Goal: Task Accomplishment & Management: Manage account settings

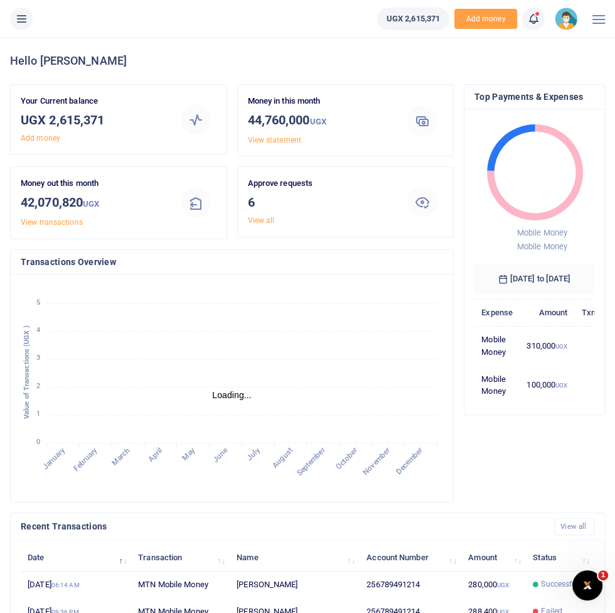
scroll to position [21, 0]
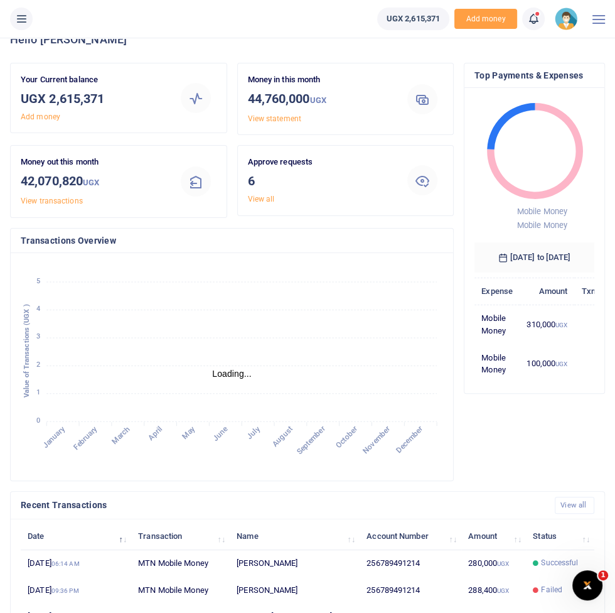
click at [22, 24] on icon at bounding box center [21, 19] width 13 height 14
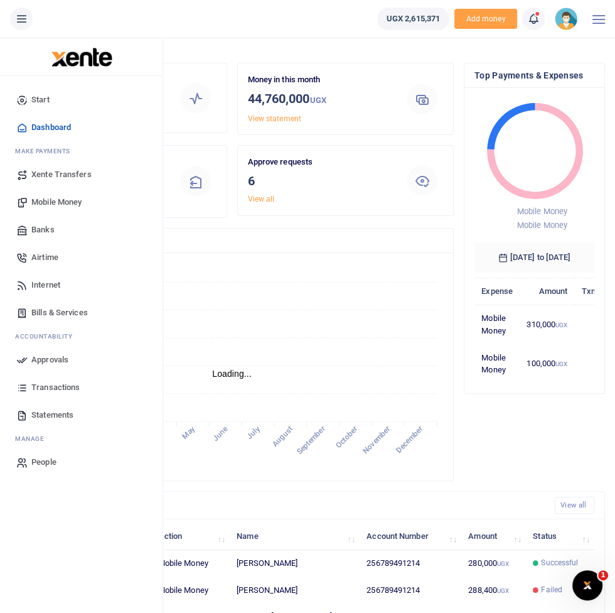
click at [62, 359] on span "Approvals" at bounding box center [49, 359] width 37 height 13
click at [69, 203] on span "Mobile Money" at bounding box center [56, 202] width 50 height 13
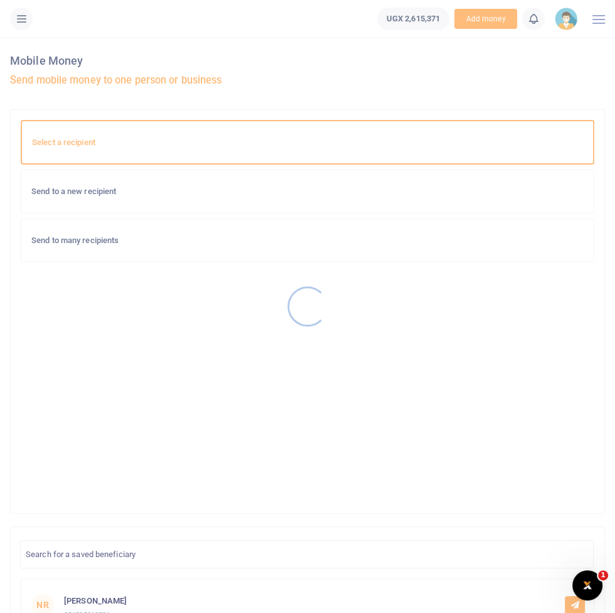
click at [267, 186] on div at bounding box center [307, 306] width 615 height 613
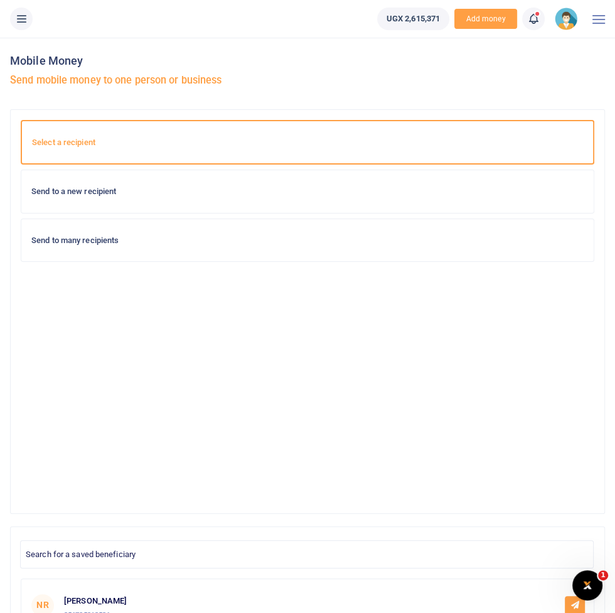
click at [161, 190] on h6 "Send to a new recipient" at bounding box center [307, 191] width 552 height 10
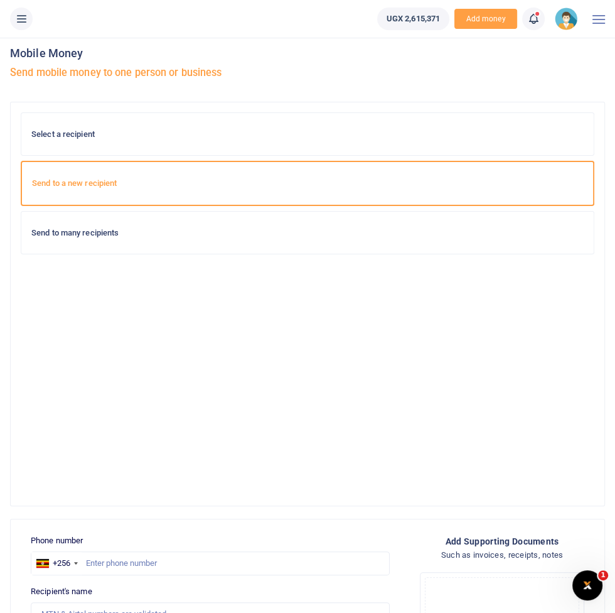
scroll to position [9, 0]
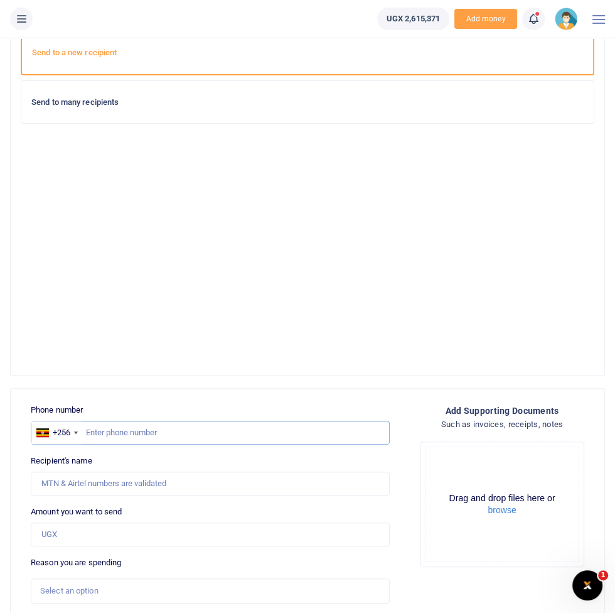
click at [246, 429] on input "text" at bounding box center [210, 433] width 359 height 24
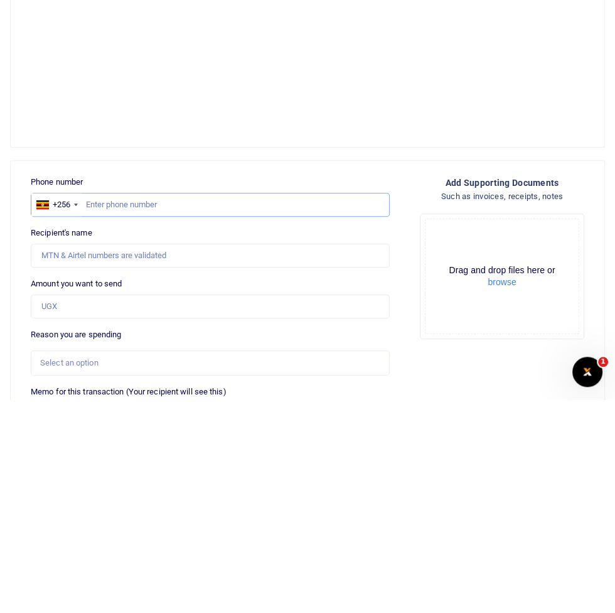
scroll to position [153, 0]
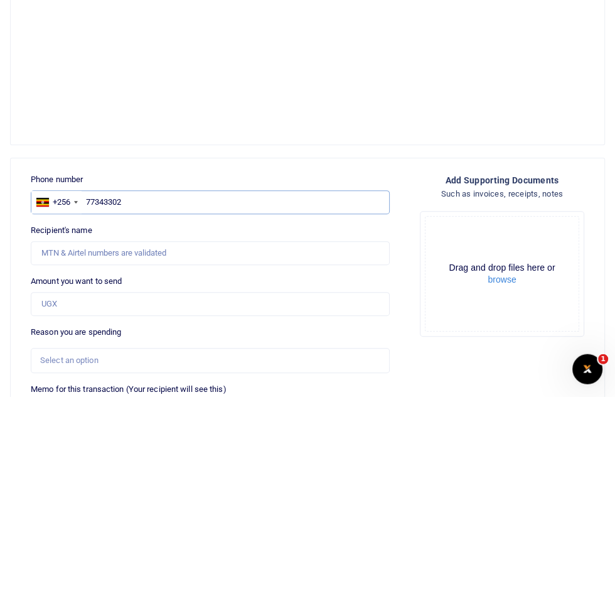
type input "773433026"
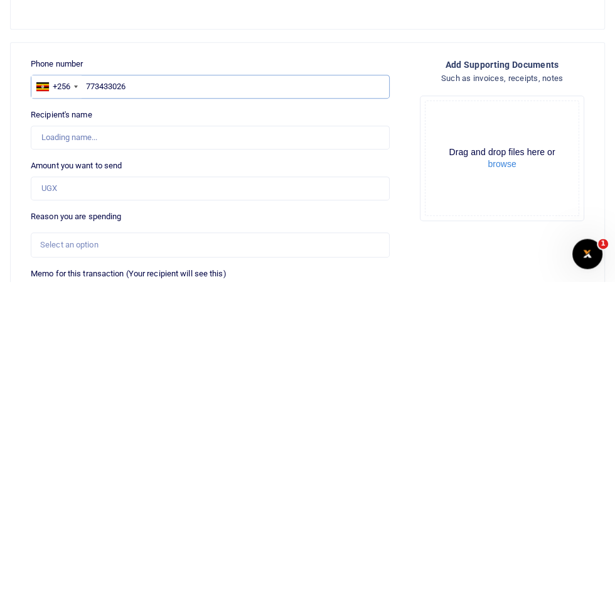
type input "Francis Nkurunungi"
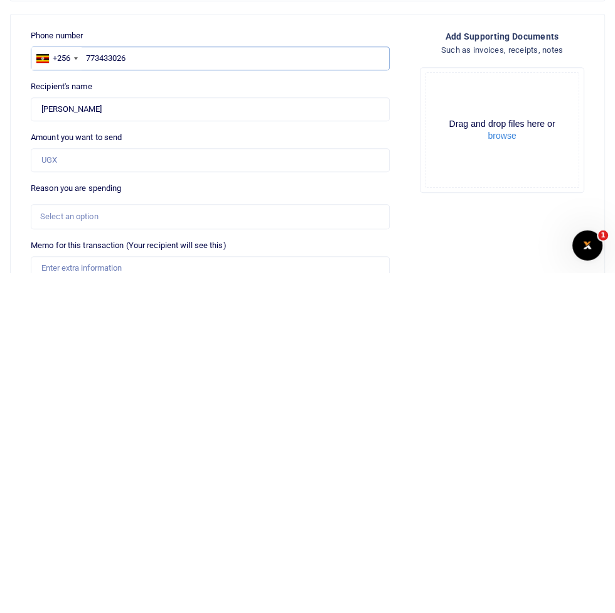
scroll to position [173, 0]
type input "773433026"
click at [228, 495] on input "Amount you want to send" at bounding box center [210, 499] width 359 height 24
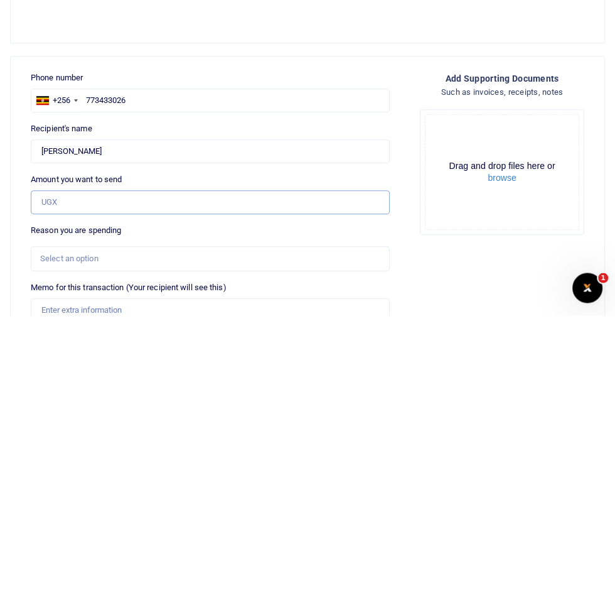
type input "500,000"
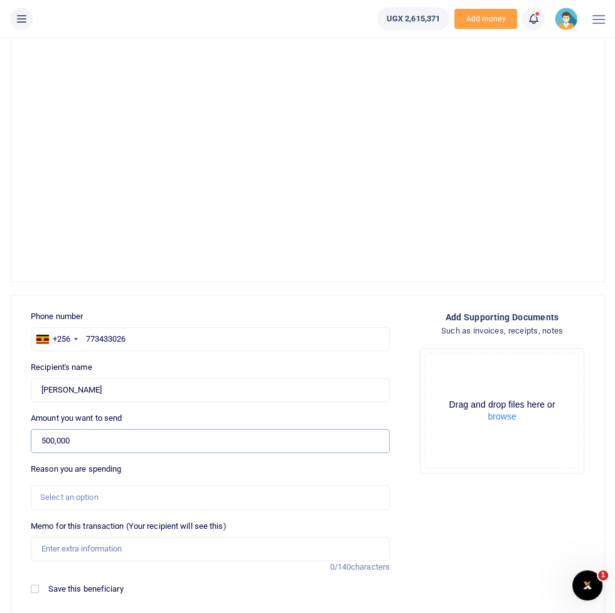
scroll to position [244, 0]
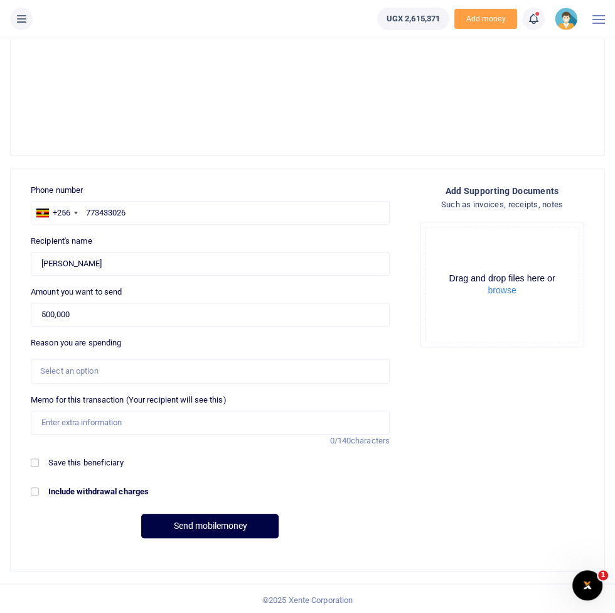
click at [242, 372] on div "Select an option" at bounding box center [205, 371] width 331 height 13
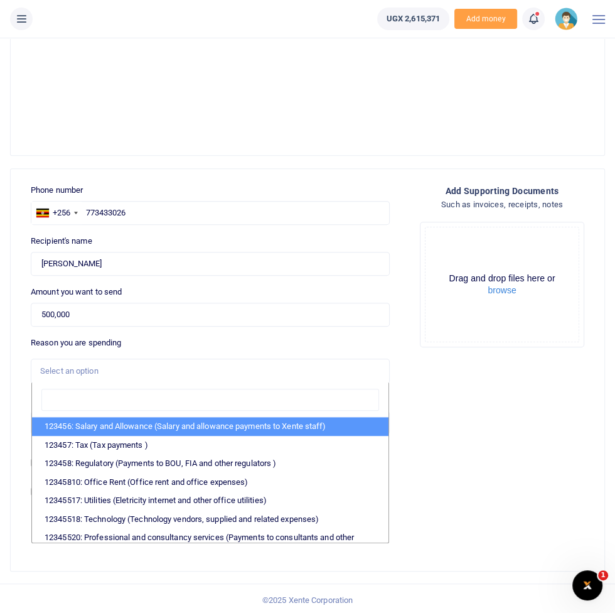
scroll to position [85, 0]
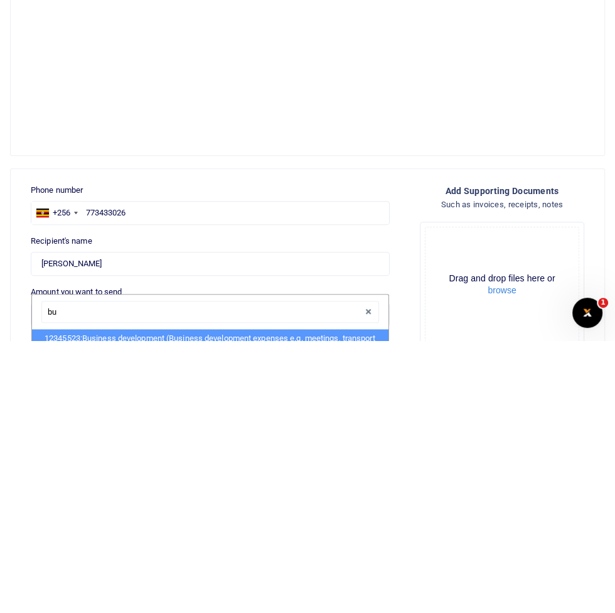
type input "bus"
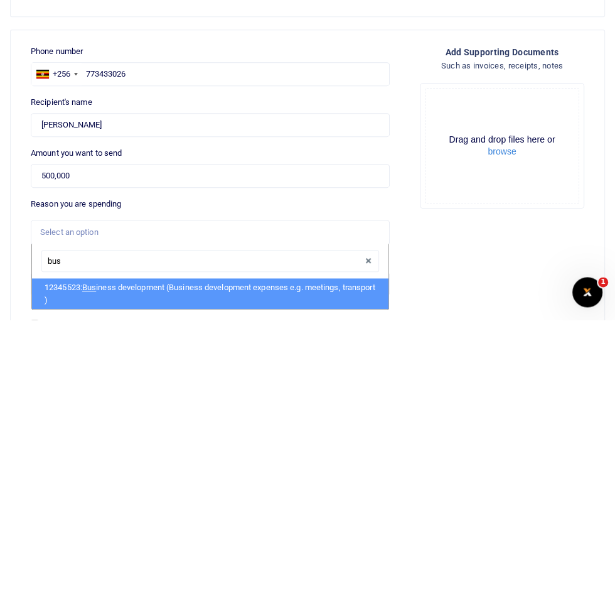
scroll to position [203, 0]
click at [259, 578] on li "12345523: Bus iness development (Business development expenses e.g. meetings, t…" at bounding box center [210, 586] width 357 height 31
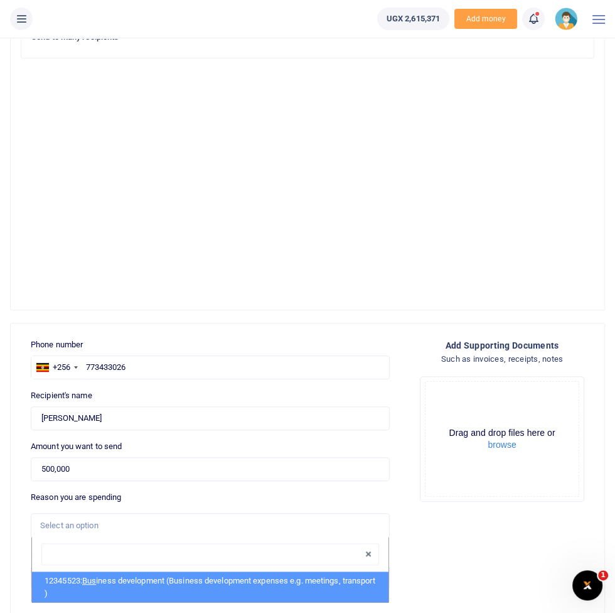
select select "15"
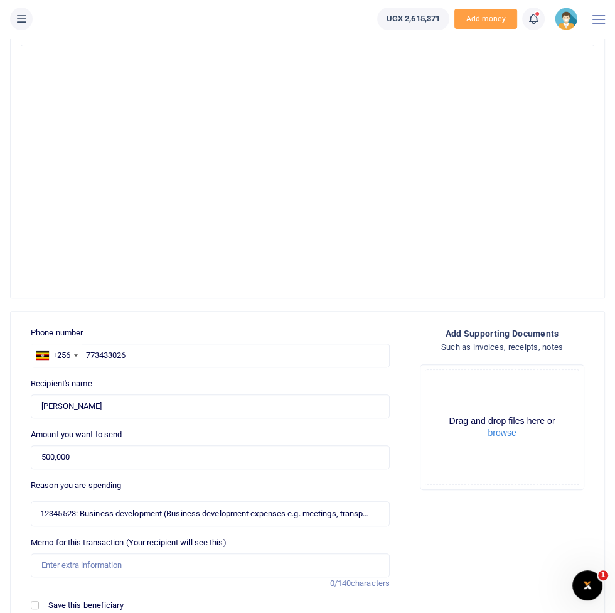
scroll to position [261, 0]
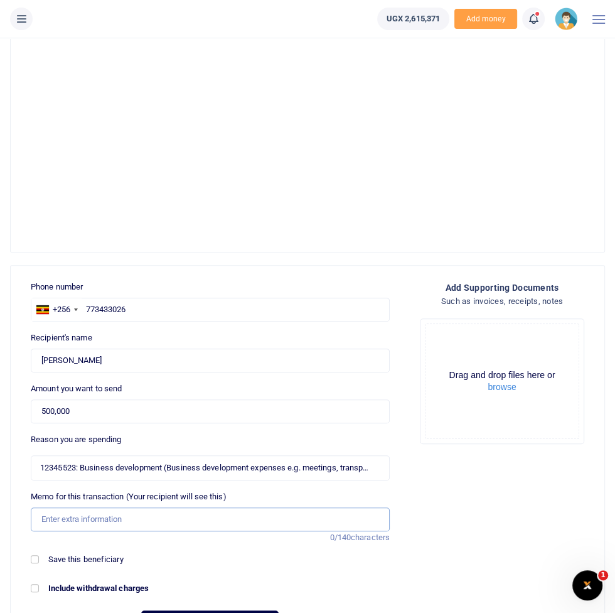
click at [180, 517] on input "Memo for this transaction (Your recipient will see this)" at bounding box center [210, 519] width 359 height 24
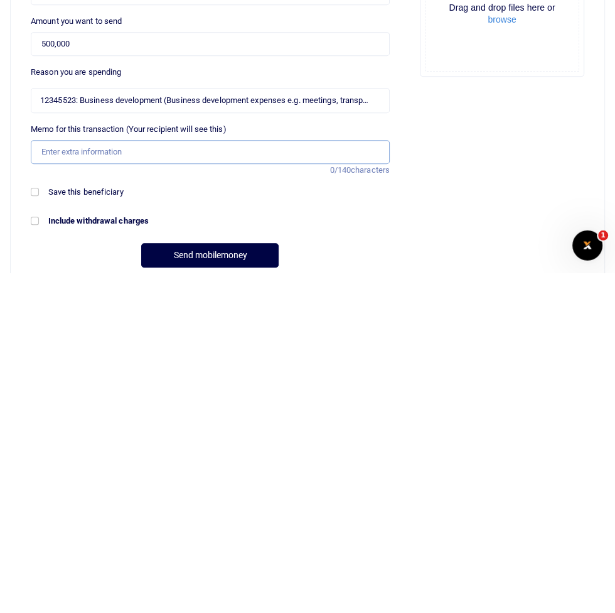
scroll to position [303, 0]
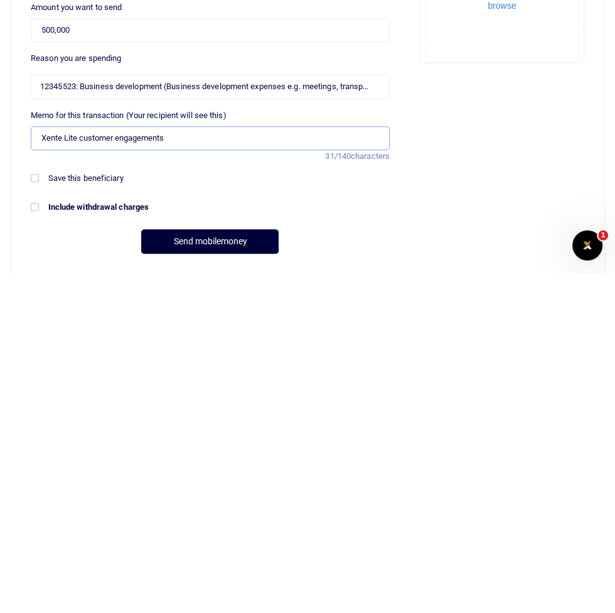
type input "Xente Lite customer engagements"
click at [201, 576] on button "Send mobilemoney" at bounding box center [209, 581] width 137 height 24
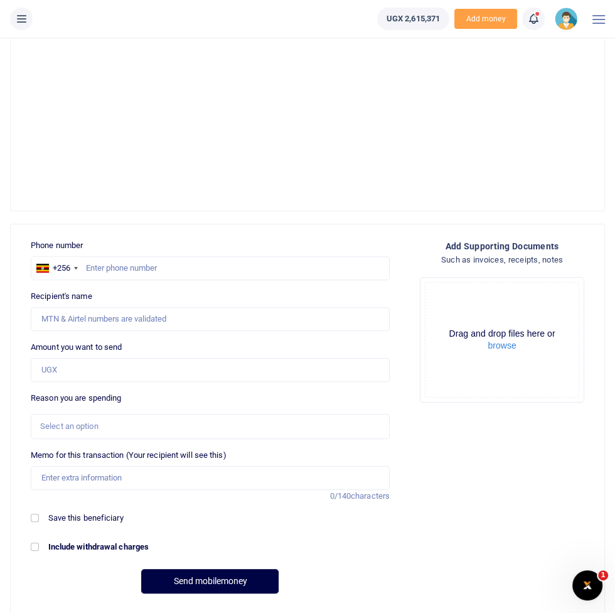
click at [30, 24] on button at bounding box center [21, 19] width 23 height 23
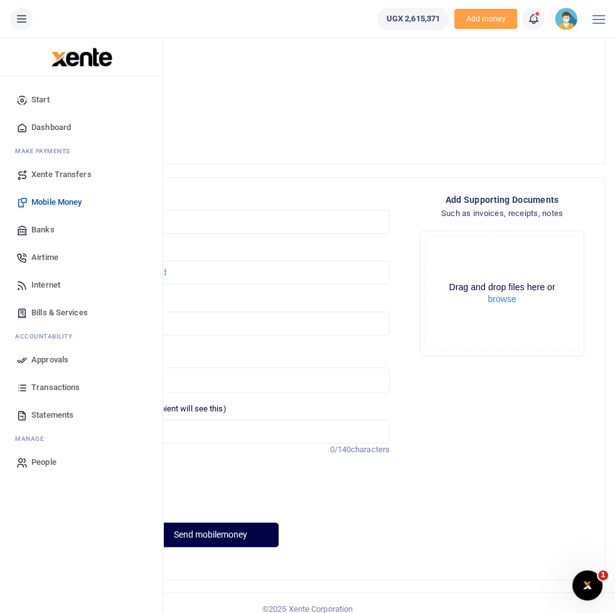
scroll to position [356, 0]
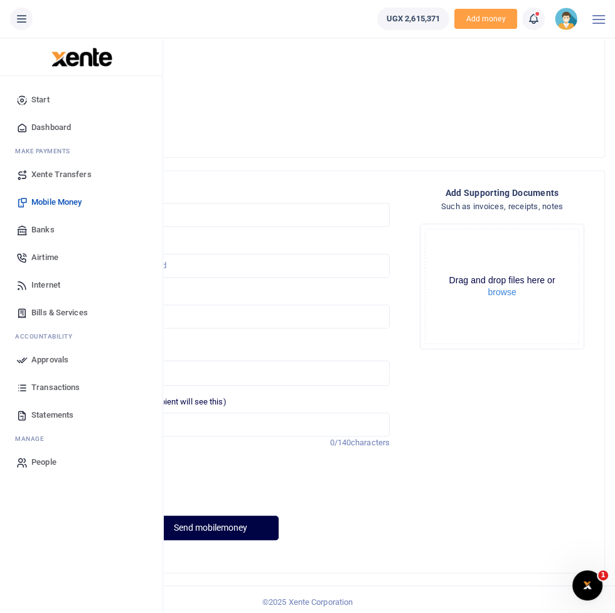
click at [53, 361] on span "Approvals" at bounding box center [49, 359] width 37 height 13
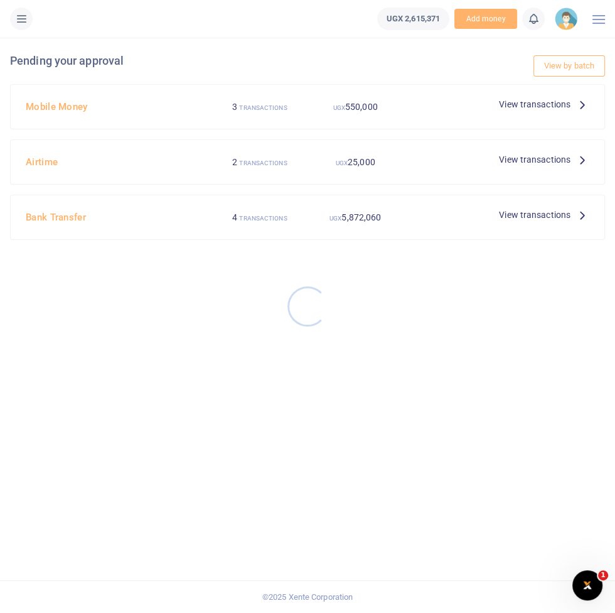
scroll to position [14, 0]
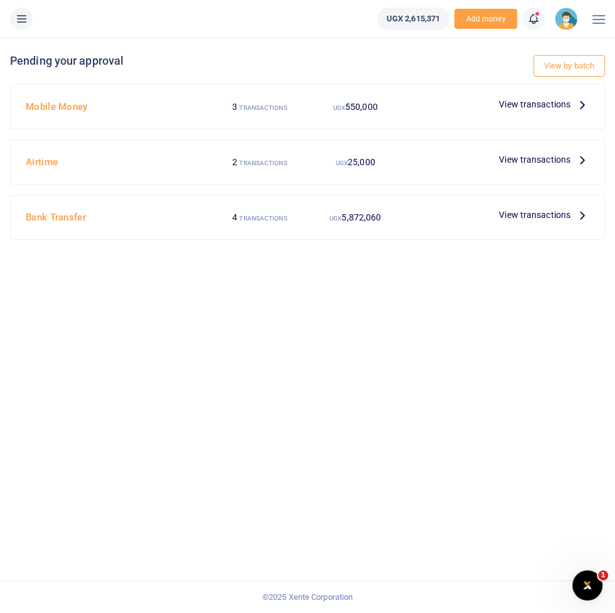
click at [291, 494] on div "View by batch Pending your approval Mobile Money 3 TRANSACTIONS UGX 550,000 Vie…" at bounding box center [307, 325] width 615 height 575
click at [530, 97] on span "View transactions" at bounding box center [535, 104] width 72 height 14
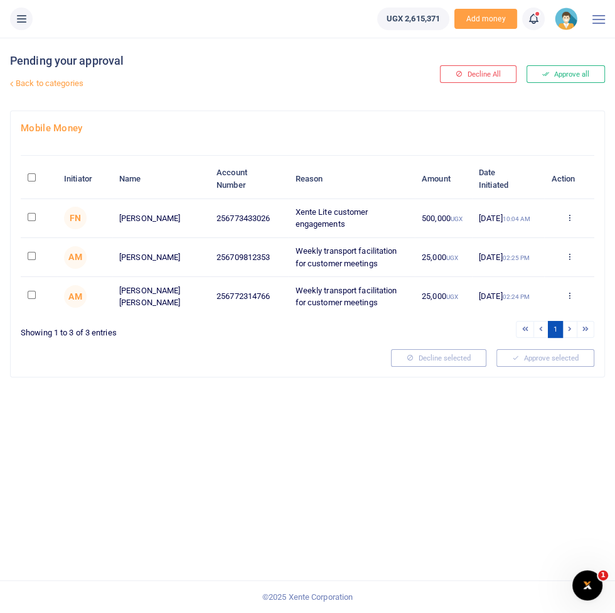
click at [474, 434] on div "Pending your approval Back to categories Decline All Approve all Mobile Money I…" at bounding box center [307, 325] width 615 height 575
click at [34, 215] on input "checkbox" at bounding box center [32, 217] width 8 height 8
checkbox input "true"
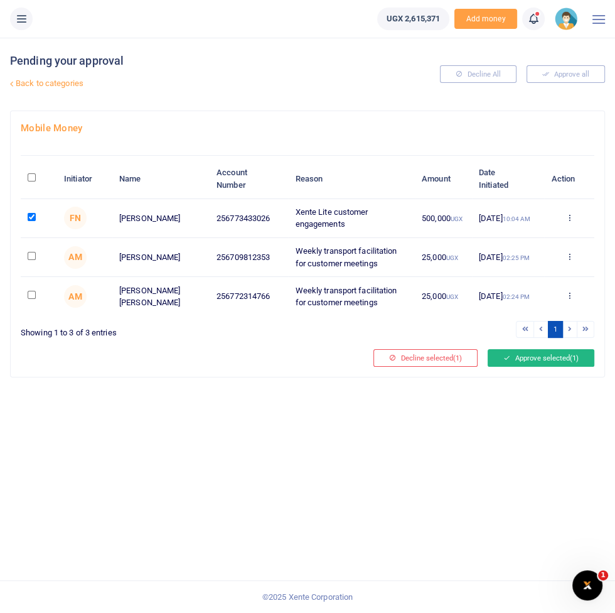
click at [536, 355] on button "Approve selected (1)" at bounding box center [541, 358] width 107 height 18
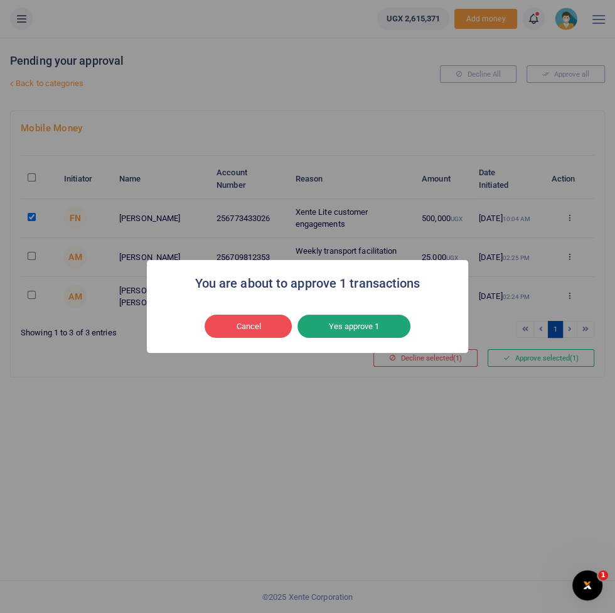
click at [387, 321] on button "Yes approve 1" at bounding box center [354, 326] width 113 height 24
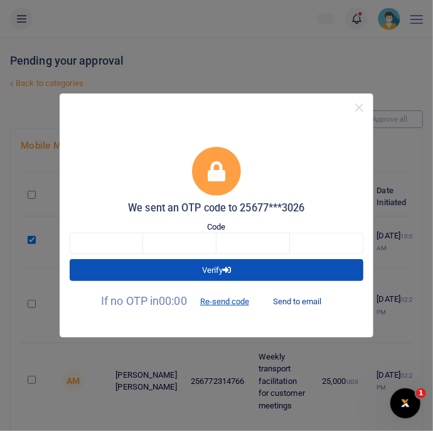
click at [300, 294] on button "Send to email" at bounding box center [297, 301] width 70 height 21
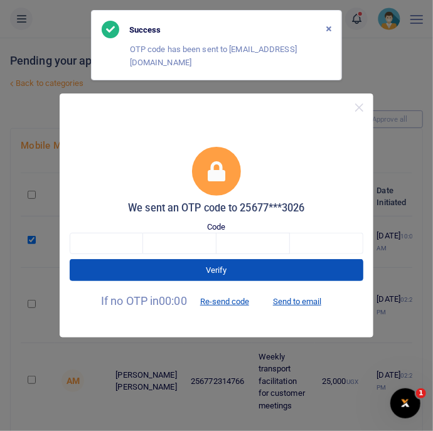
click at [81, 153] on div "We sent an OTP code to 25677***3026" at bounding box center [217, 181] width 294 height 68
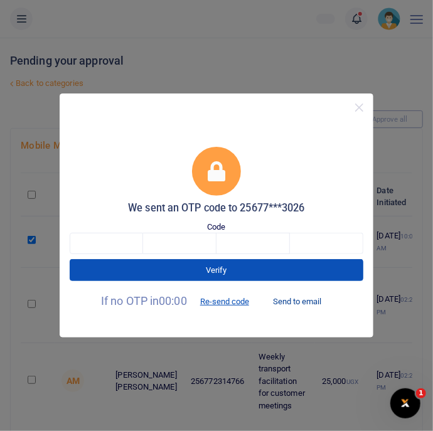
click at [310, 302] on button "Send to email" at bounding box center [297, 301] width 70 height 21
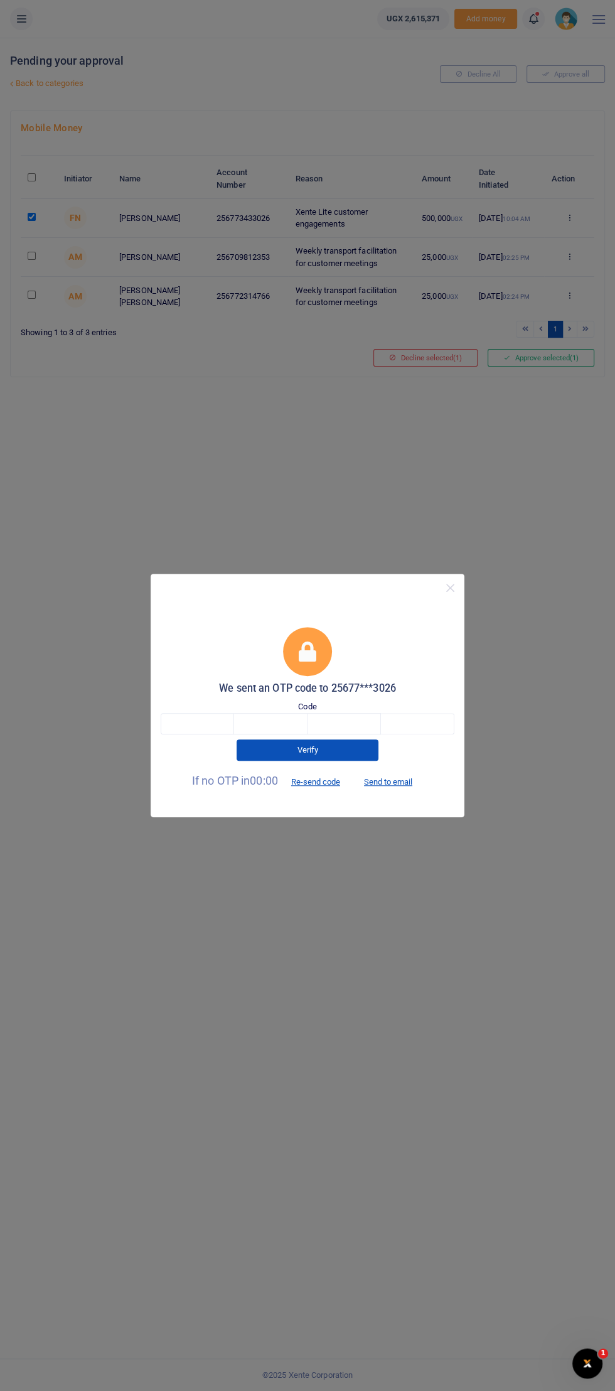
click at [375, 612] on div "We sent an OTP code to 25677***3026 Code Verify If no OTP in 00:00 Re-send code…" at bounding box center [307, 695] width 615 height 1391
click at [330, 612] on button "Re-send code" at bounding box center [316, 781] width 70 height 21
click at [450, 590] on button "Close" at bounding box center [450, 588] width 18 height 18
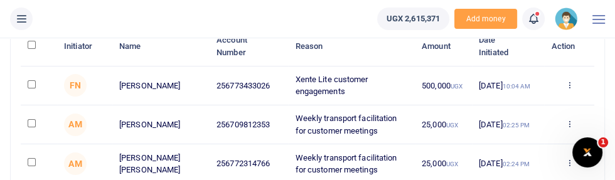
scroll to position [132, 0]
click at [33, 80] on input "checkbox" at bounding box center [32, 84] width 8 height 8
checkbox input "true"
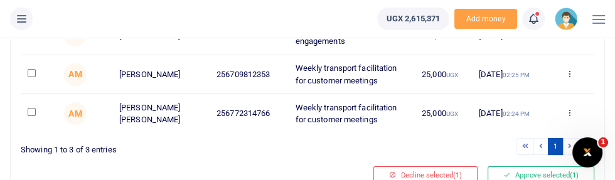
scroll to position [183, 0]
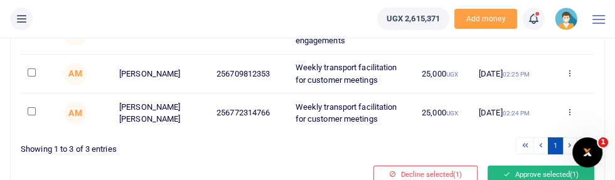
click at [539, 171] on button "Approve selected (1)" at bounding box center [541, 175] width 107 height 18
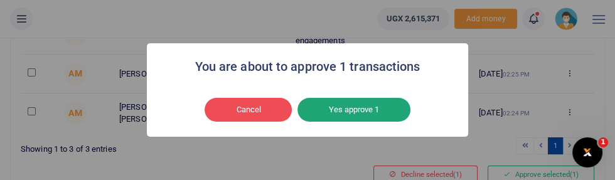
click at [389, 122] on button "Yes approve 1" at bounding box center [354, 110] width 113 height 24
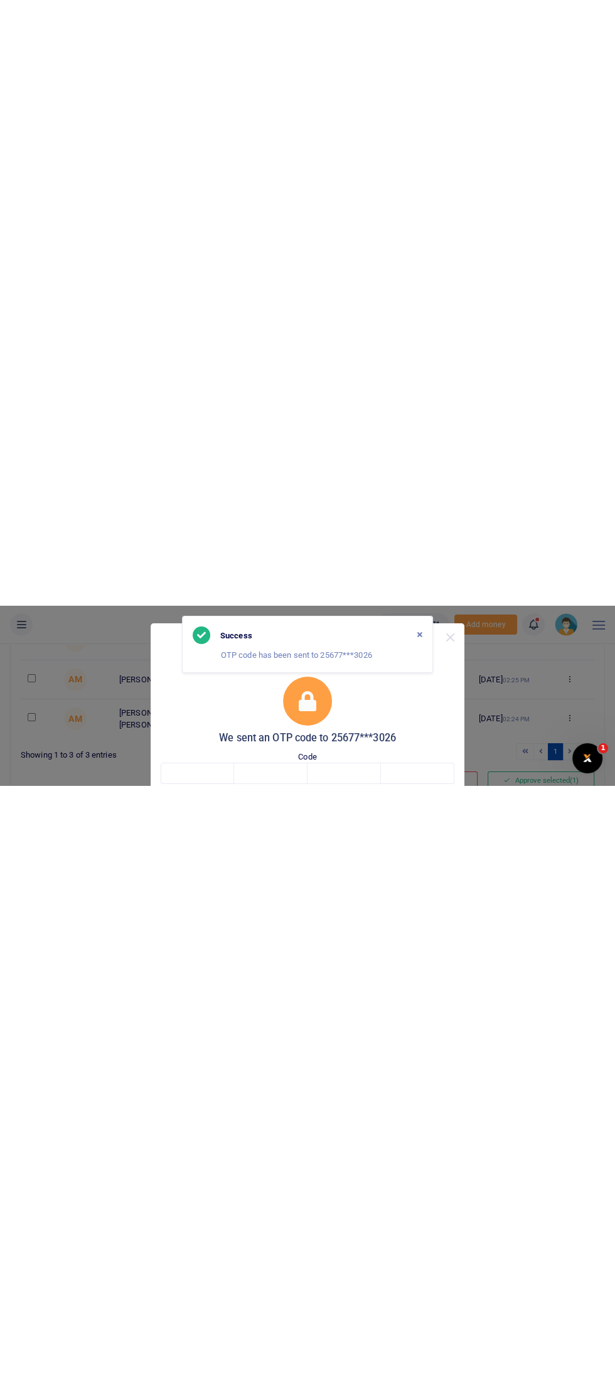
scroll to position [0, 0]
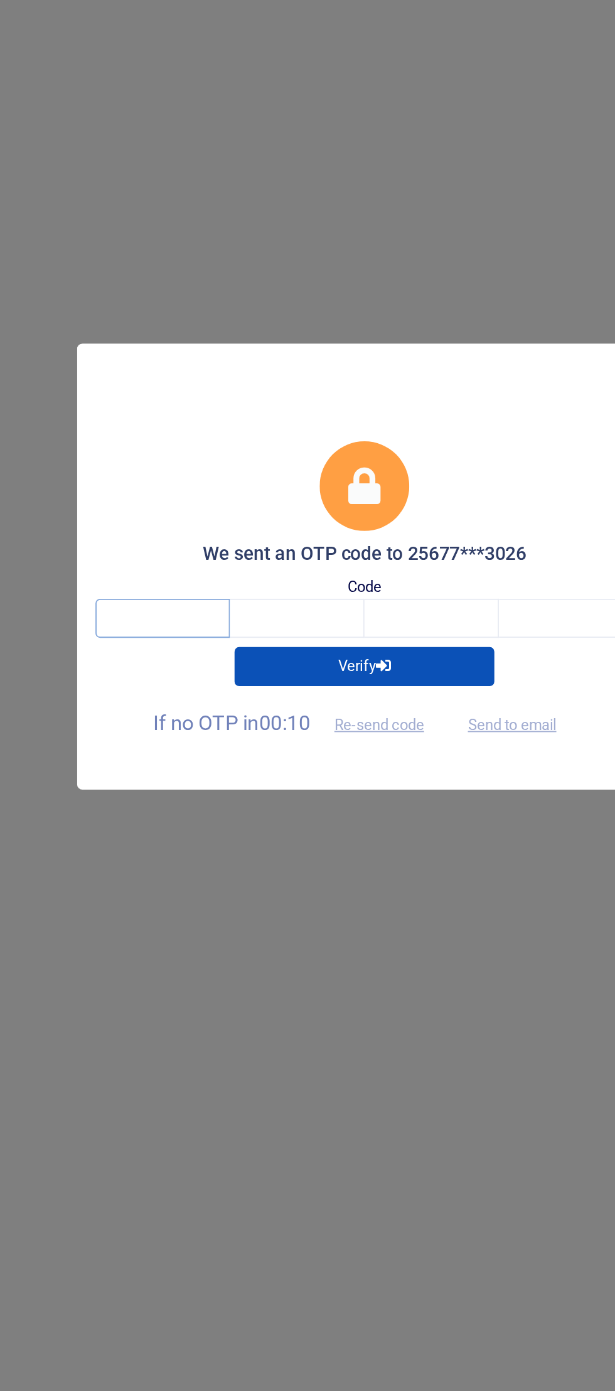
click at [191, 734] on input "text" at bounding box center [197, 723] width 73 height 21
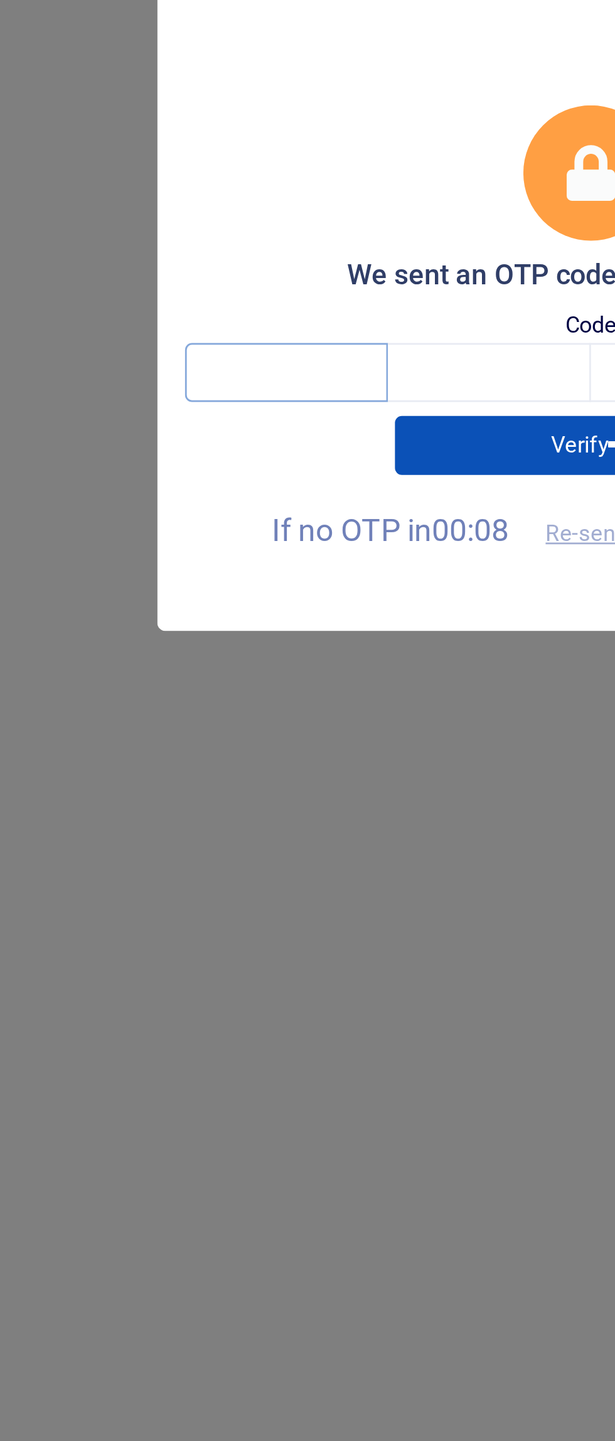
type input "3"
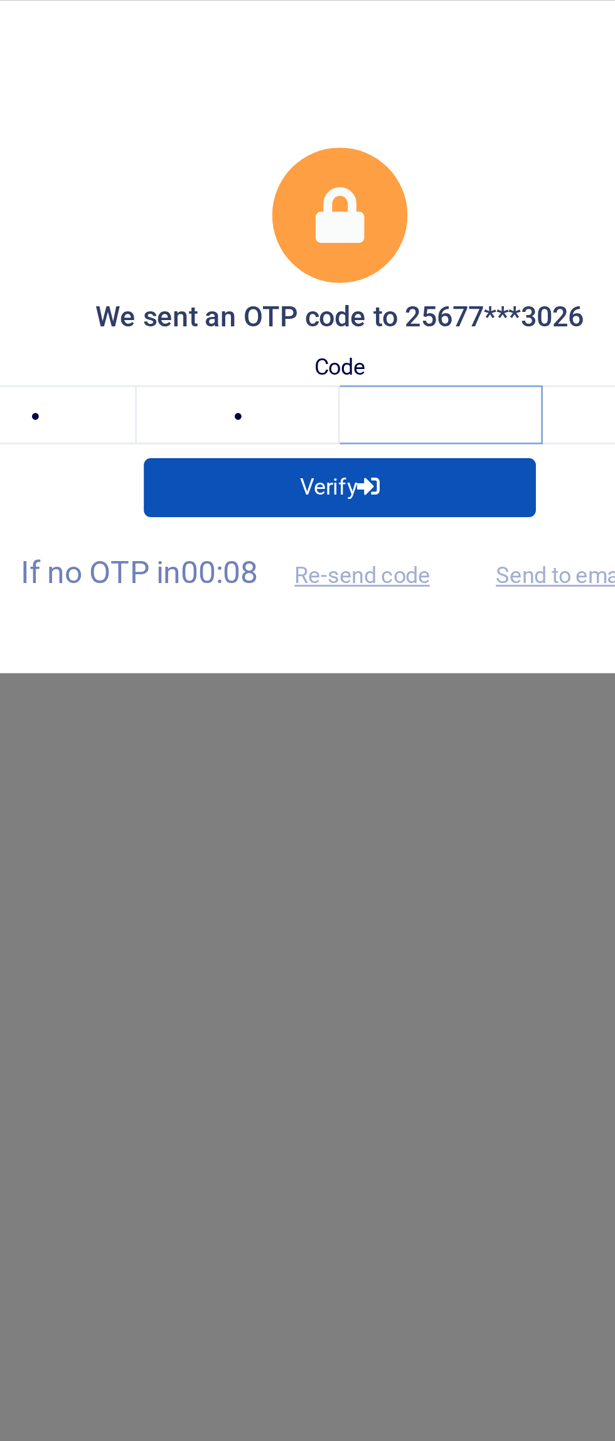
type input "1"
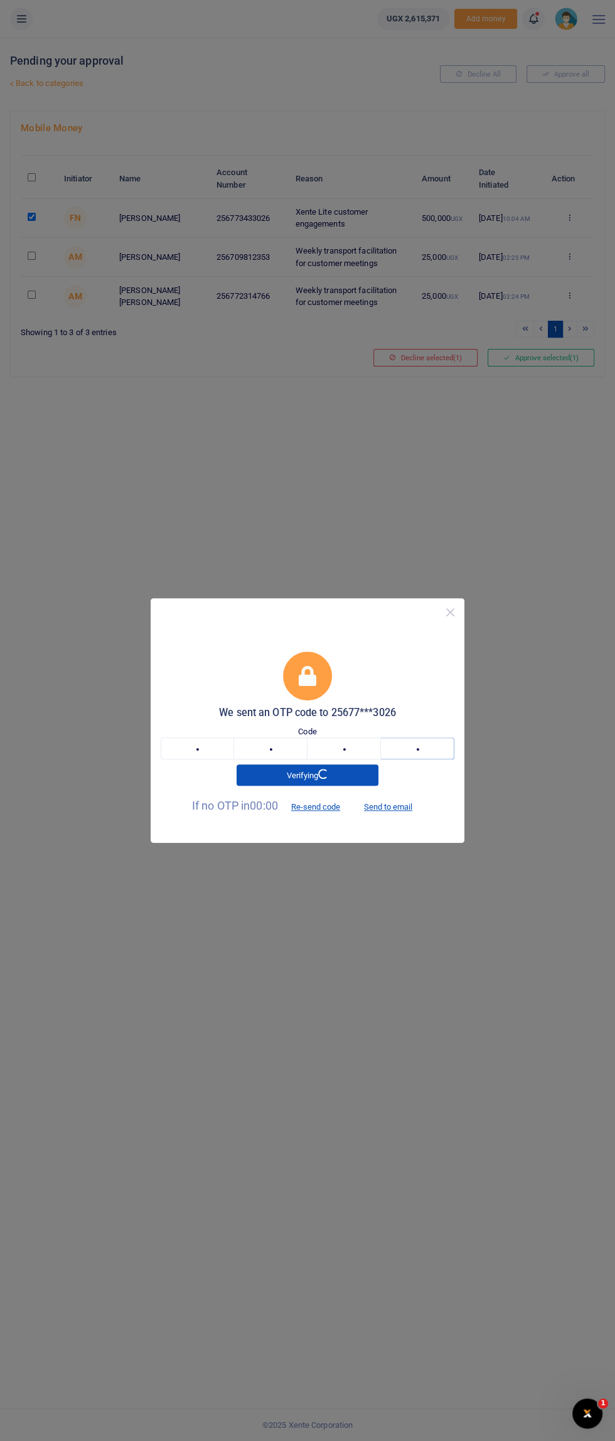
type input "7"
click at [450, 608] on button "Close" at bounding box center [450, 612] width 18 height 18
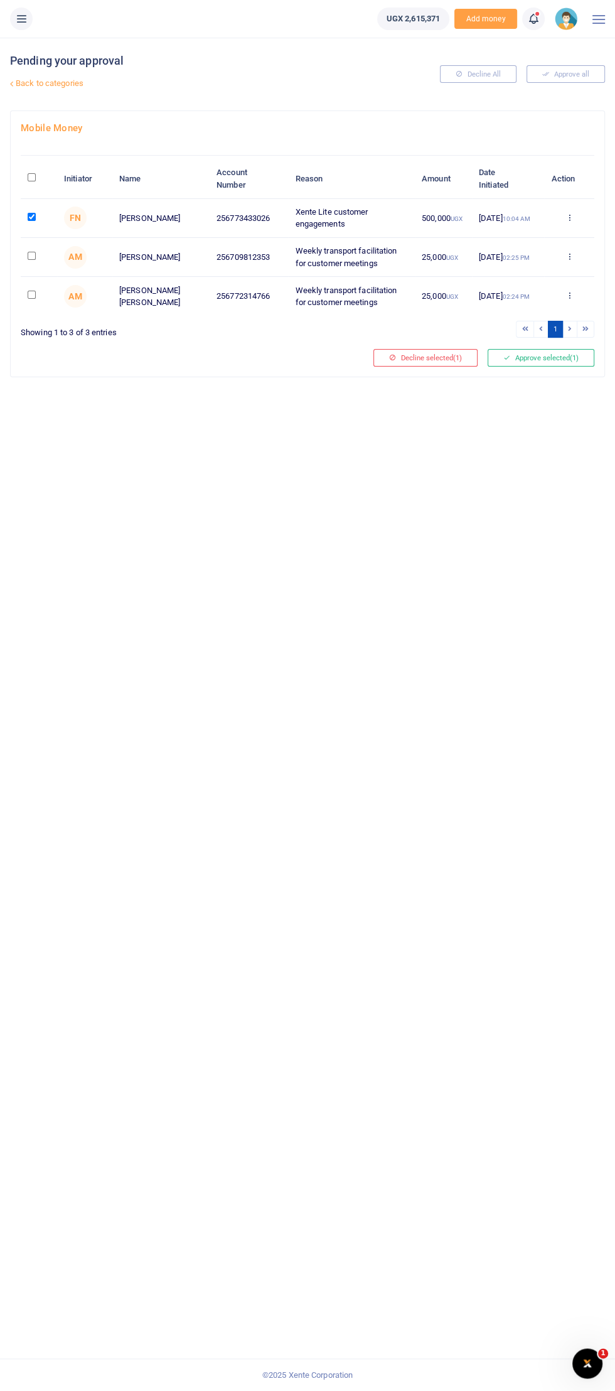
click at [542, 330] on li at bounding box center [541, 329] width 14 height 17
click at [540, 363] on button "Approve selected (1)" at bounding box center [541, 358] width 107 height 18
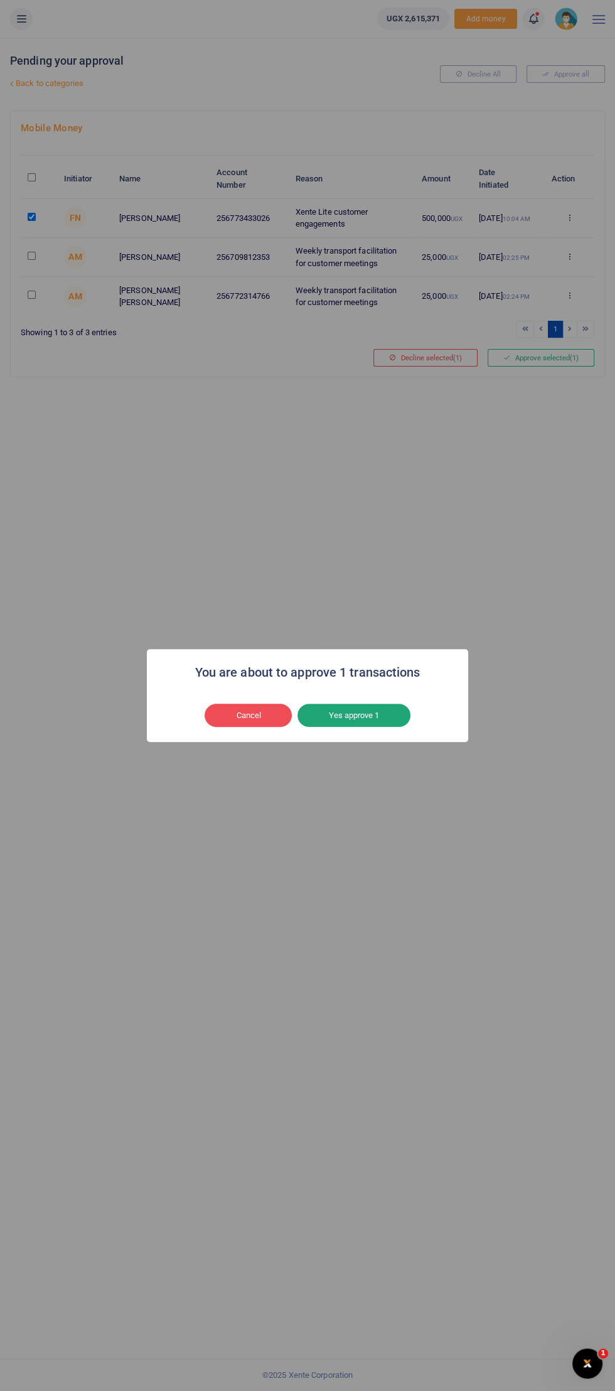
click at [362, 721] on button "Yes approve 1" at bounding box center [354, 716] width 113 height 24
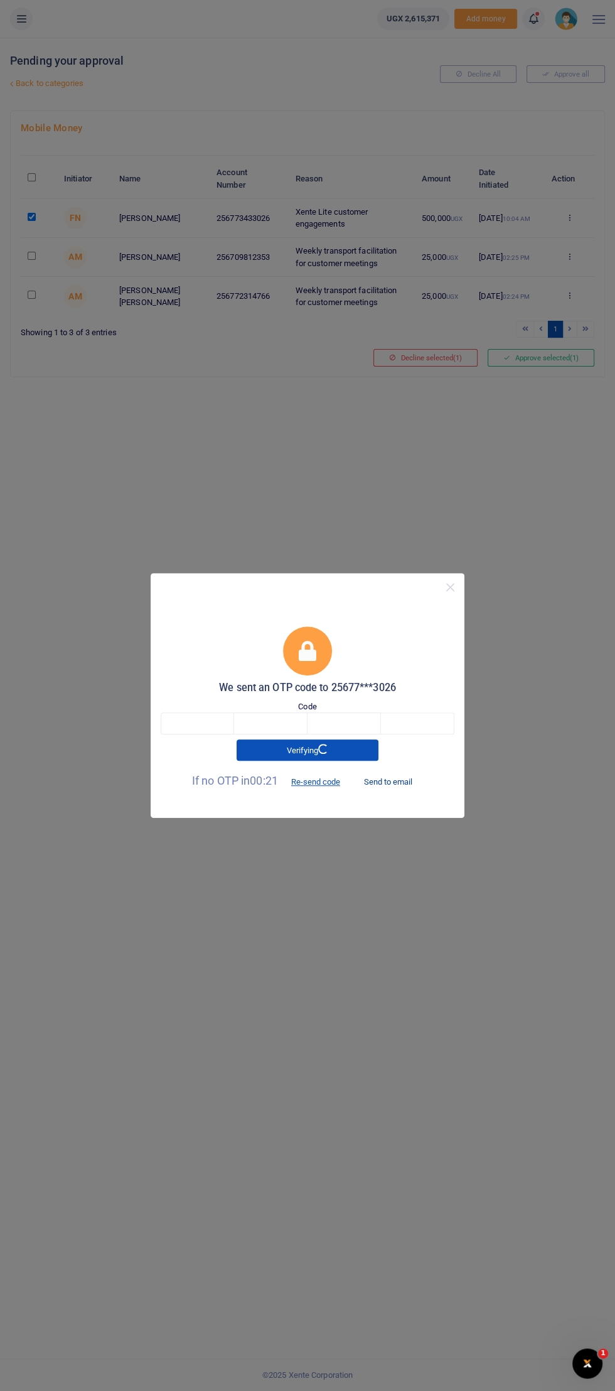
click at [416, 790] on button "Send to email" at bounding box center [388, 781] width 70 height 21
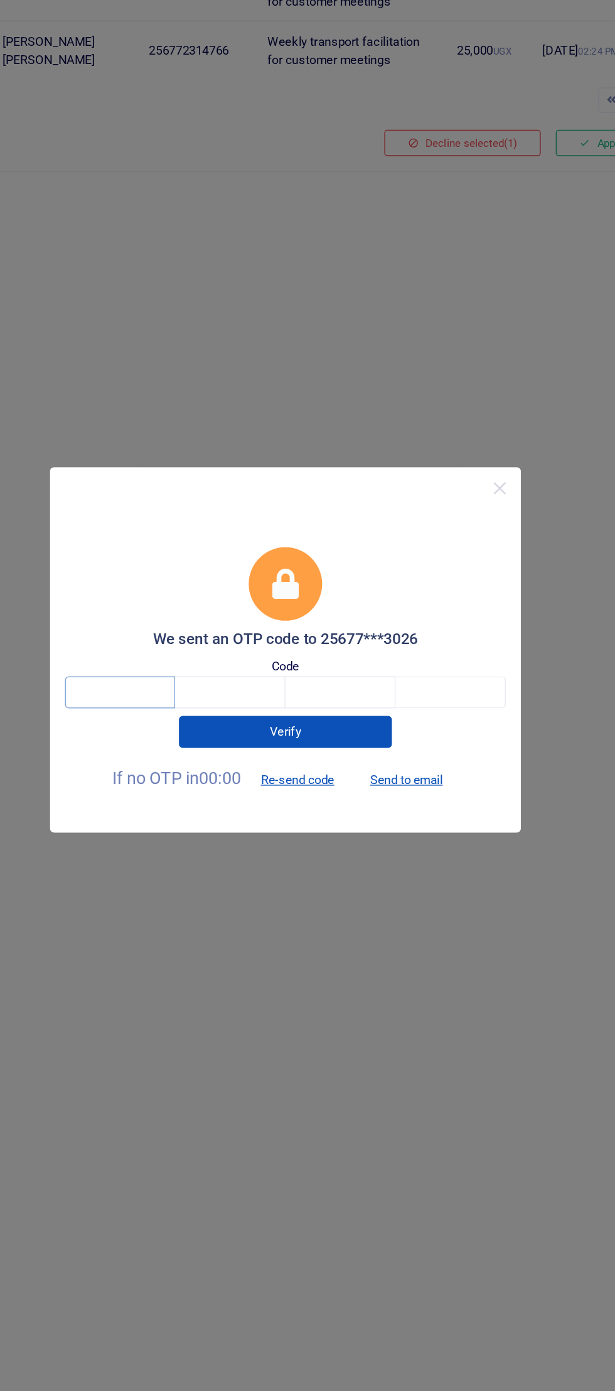
click at [183, 723] on input "text" at bounding box center [197, 723] width 73 height 21
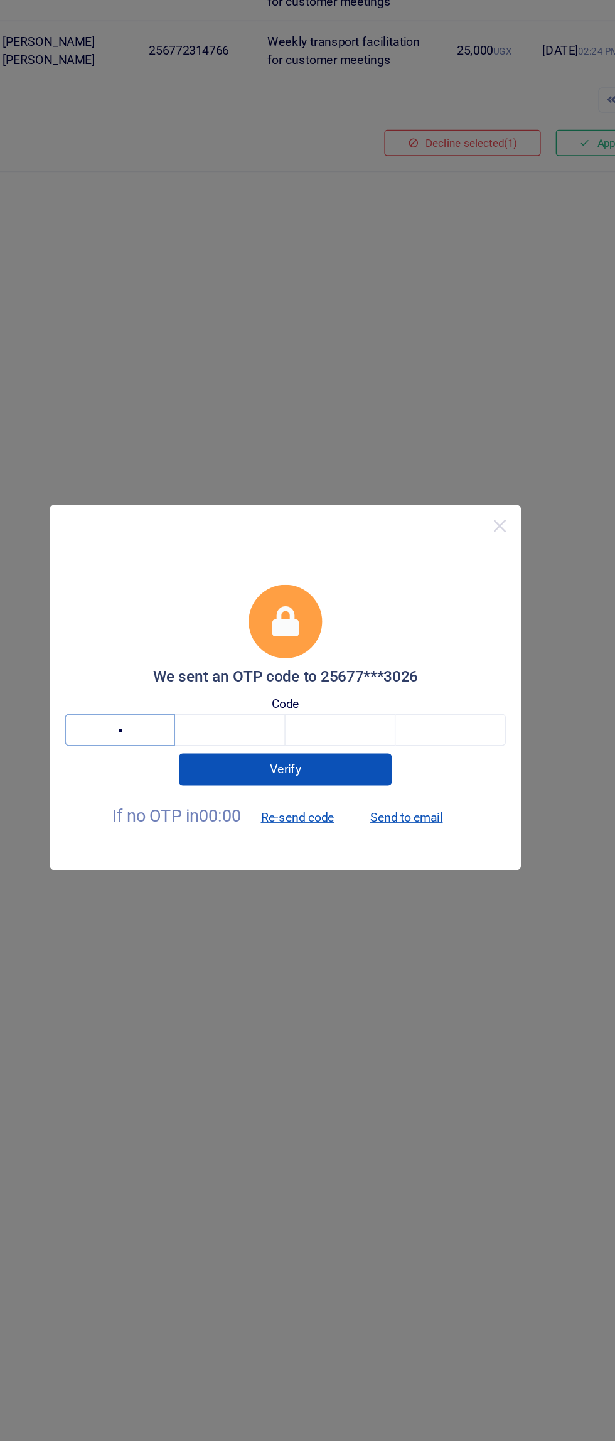
type input "7"
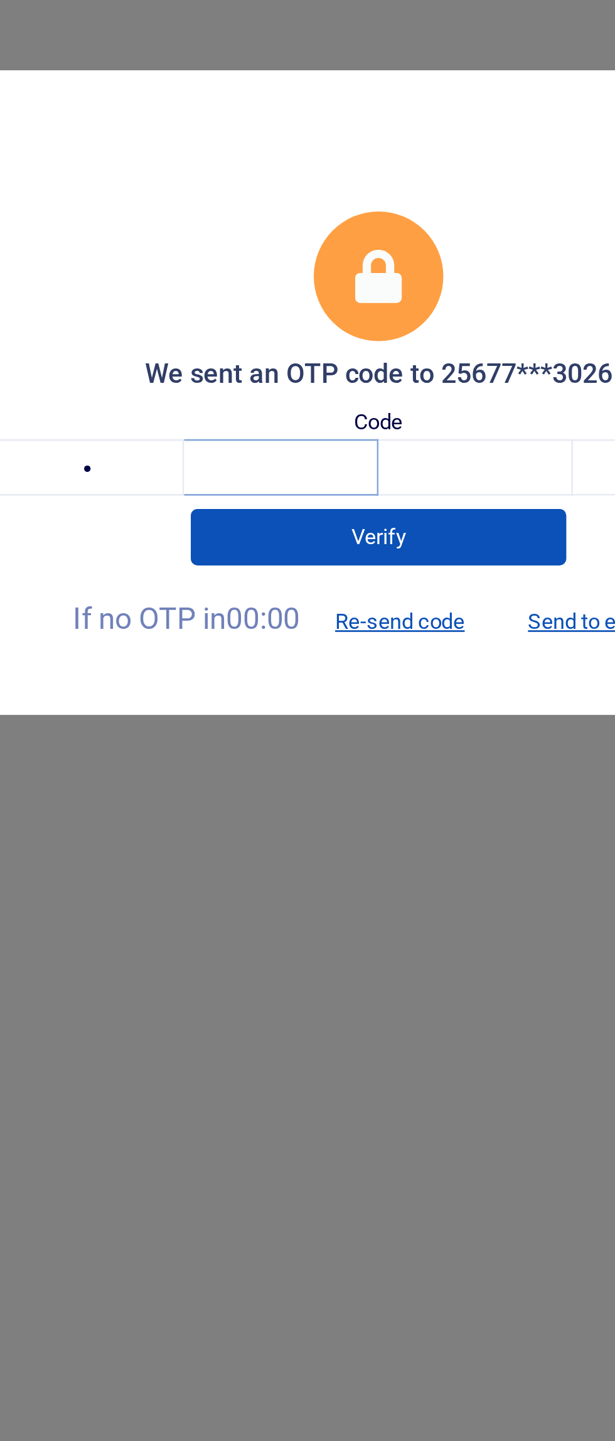
type input "5"
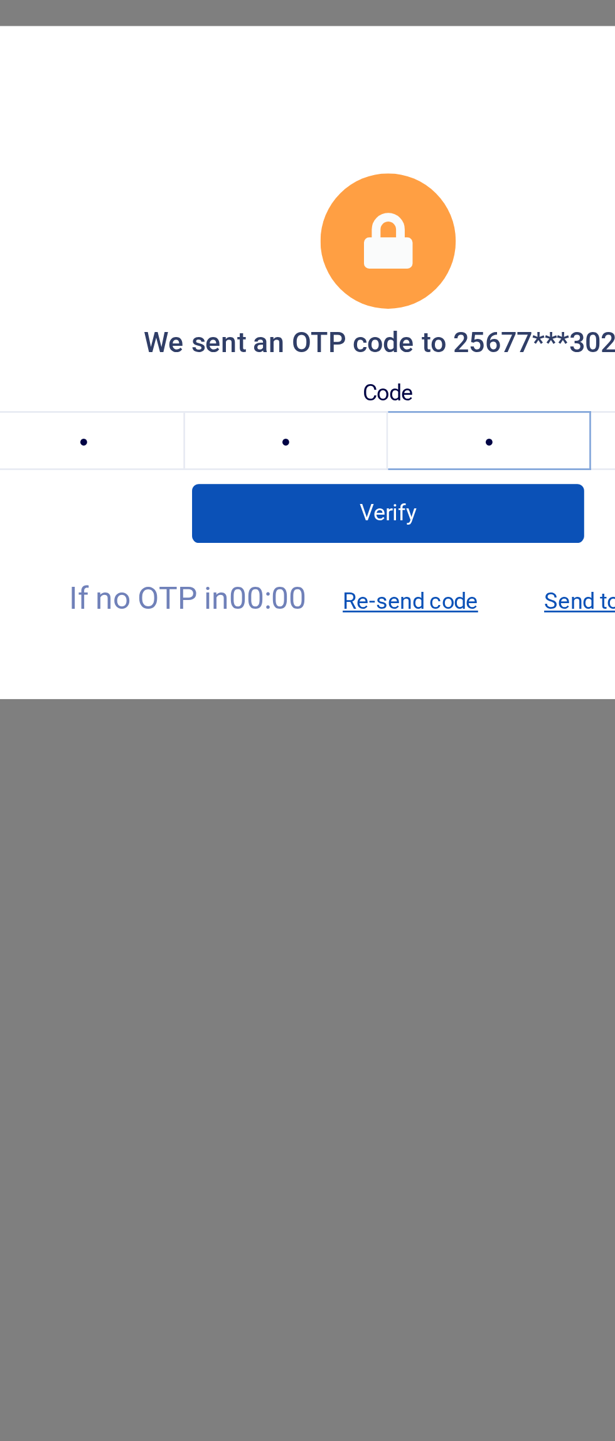
type input "0"
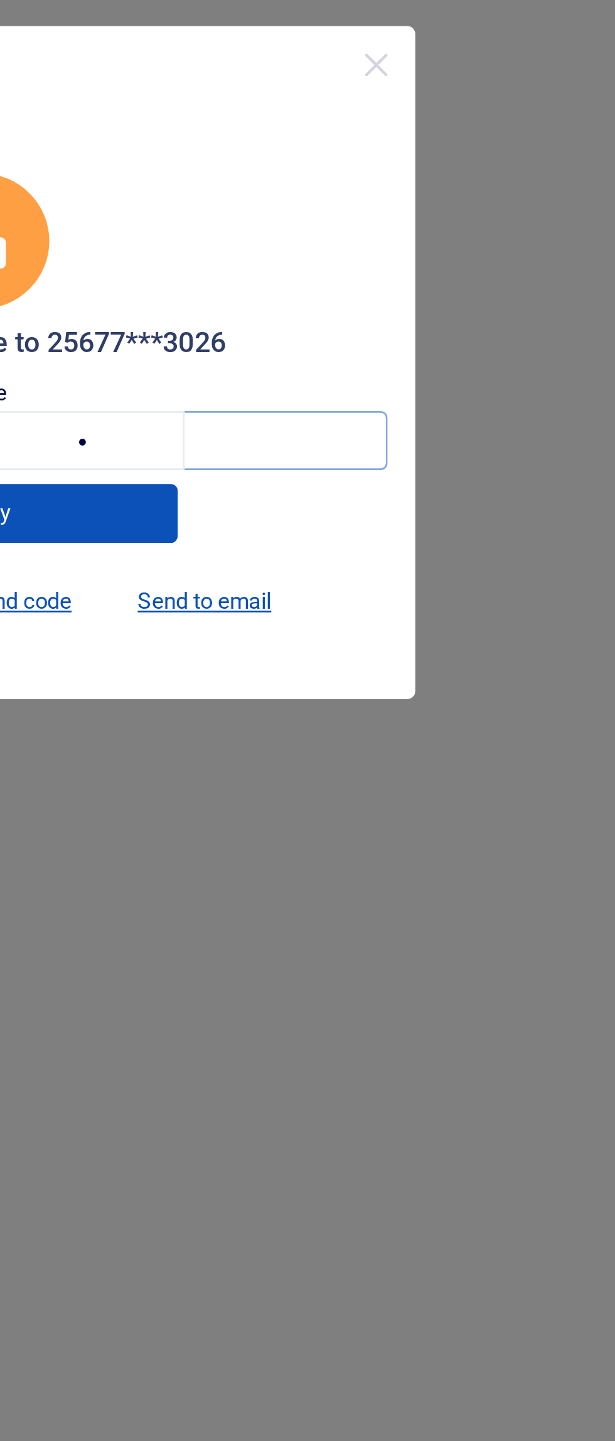
type input "6"
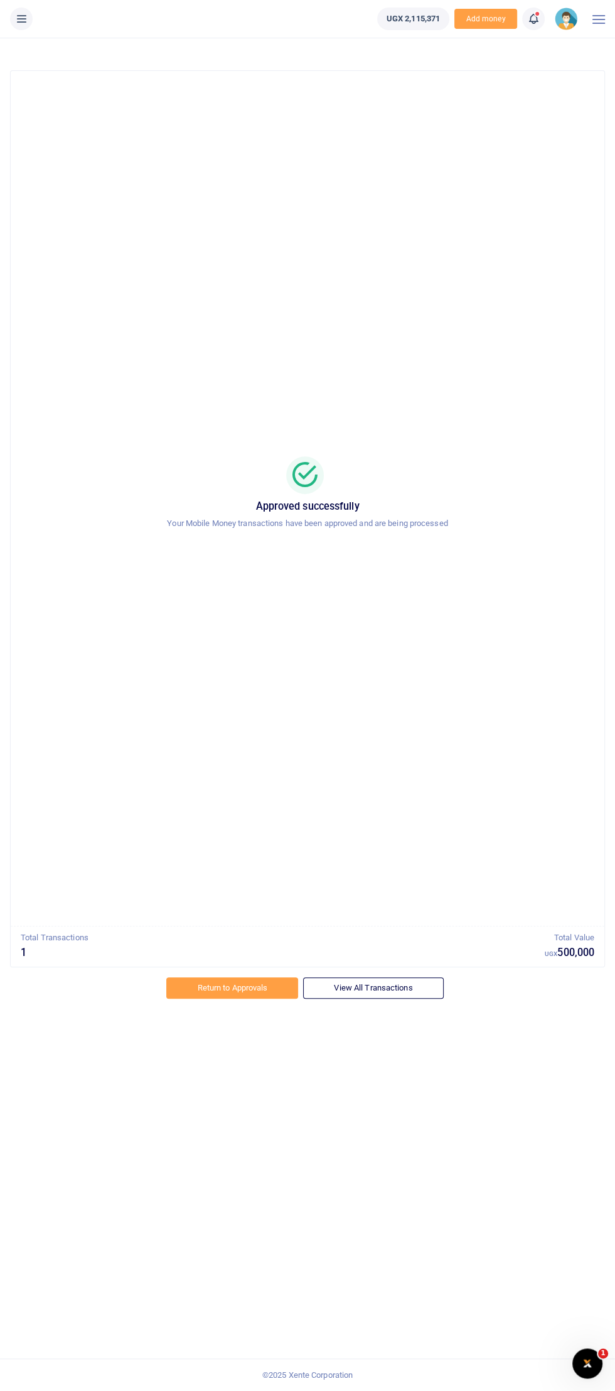
scroll to position [14, 0]
